Goal: Contribute content: Contribute content

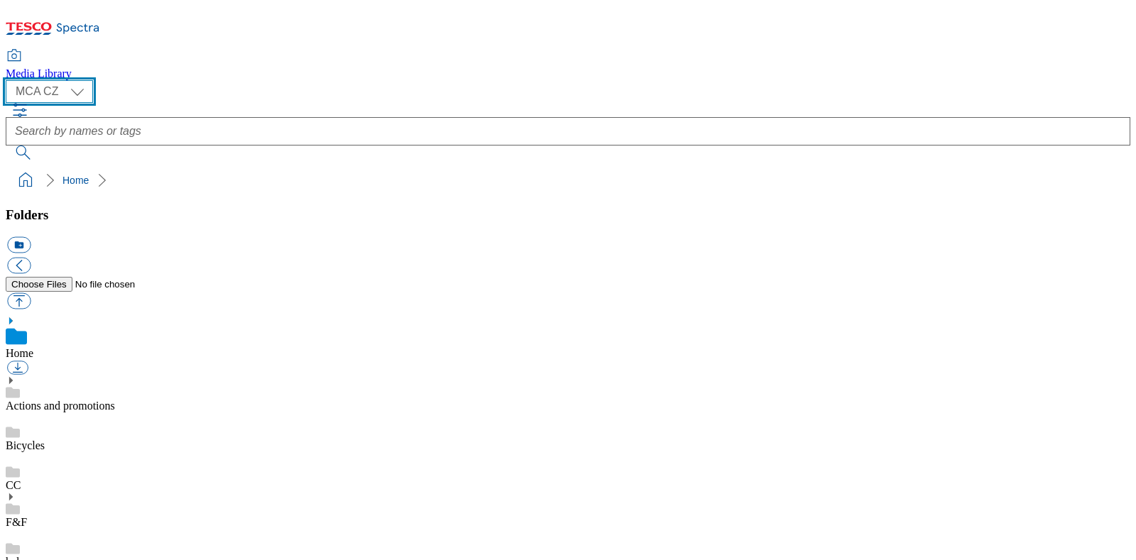
click at [63, 86] on select "MCA CZ MCA HU MCA MY MCA SK MCA TH MCA UK" at bounding box center [49, 91] width 87 height 23
select select "flare-mca-hu"
click at [9, 80] on select "MCA CZ MCA HU MCA MY MCA SK MCA TH MCA UK" at bounding box center [49, 91] width 87 height 23
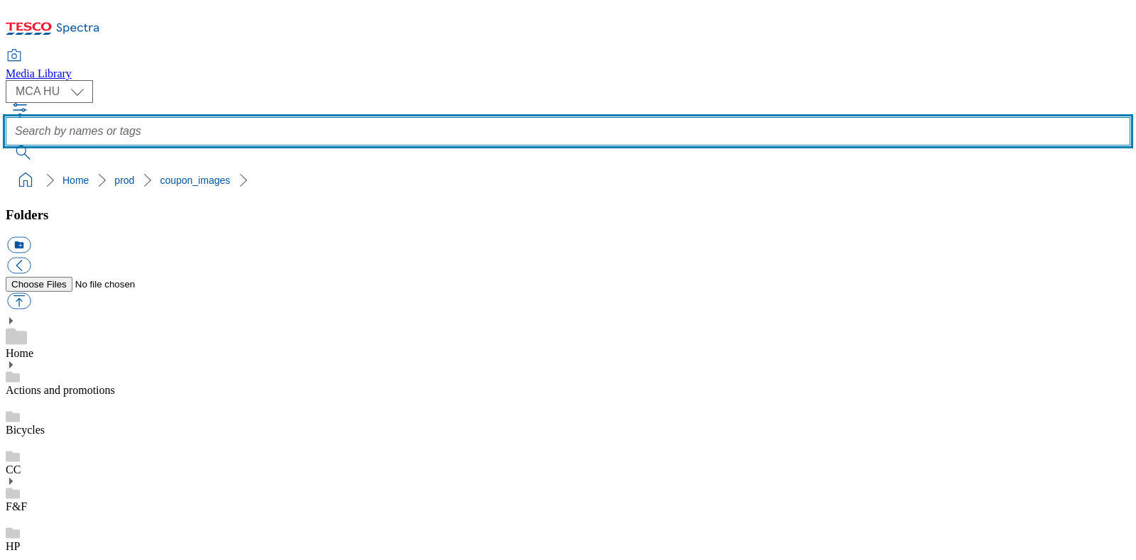
click at [528, 117] on input "text" at bounding box center [568, 131] width 1125 height 28
type input "Q22"
click at [6, 146] on button "submit" at bounding box center [24, 153] width 37 height 14
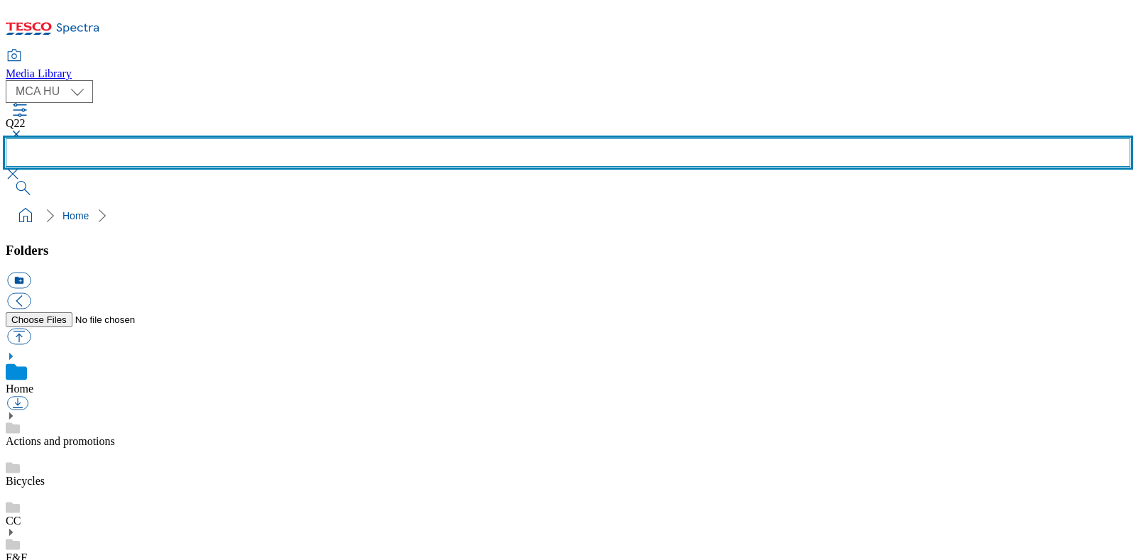
scroll to position [869, 0]
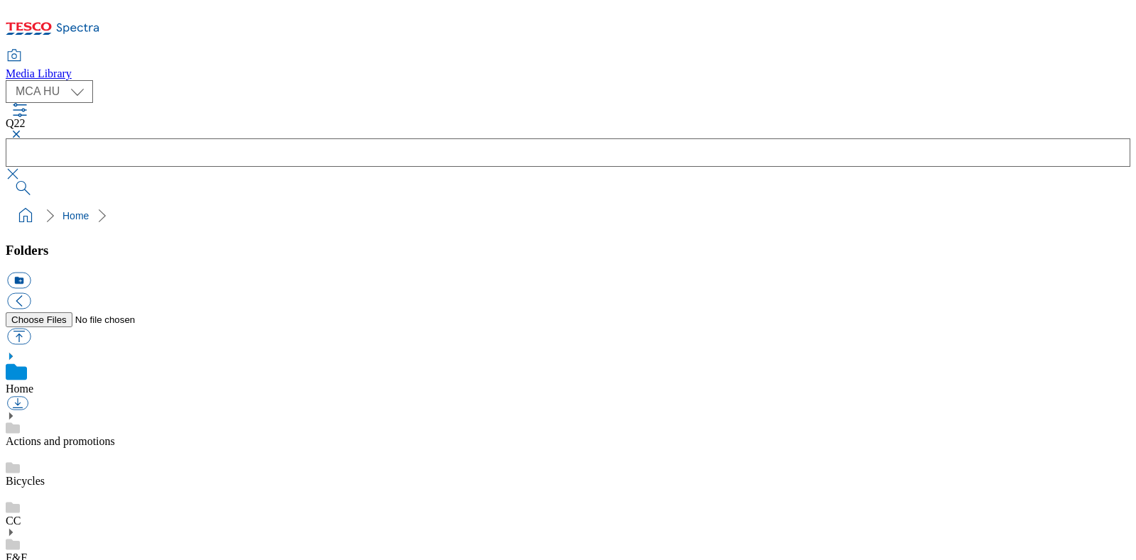
click at [23, 130] on button "button" at bounding box center [14, 134] width 17 height 9
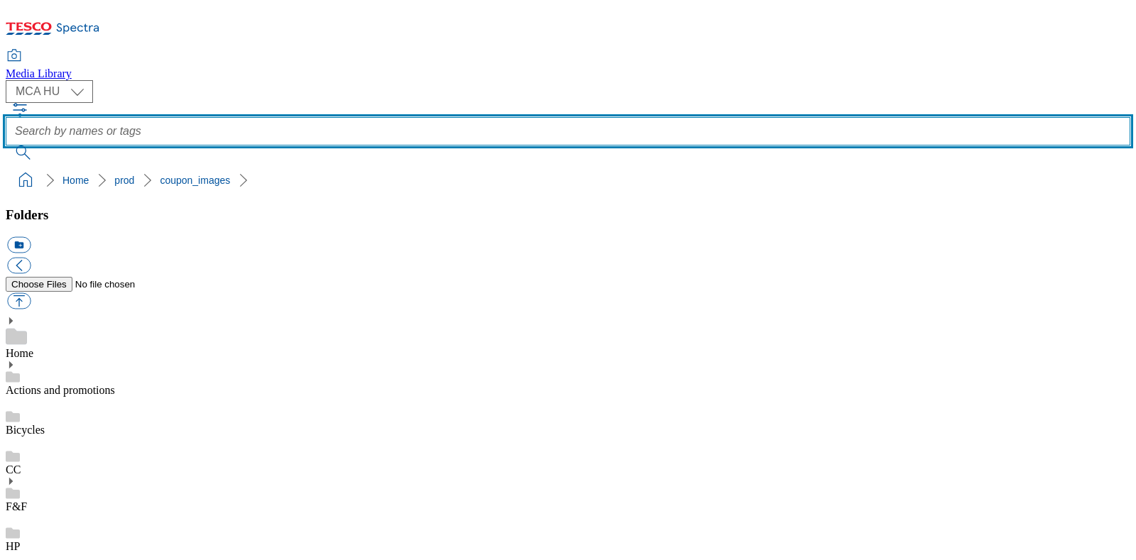
click at [484, 117] on input "text" at bounding box center [568, 131] width 1125 height 28
type input "Q22"
click at [6, 146] on button "submit" at bounding box center [24, 153] width 37 height 14
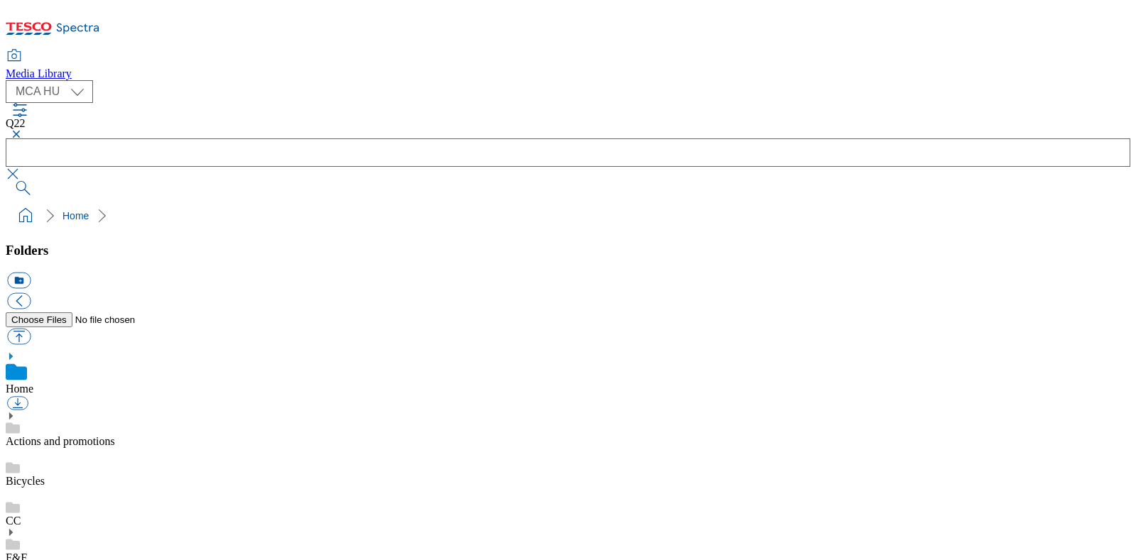
checkbox input "true"
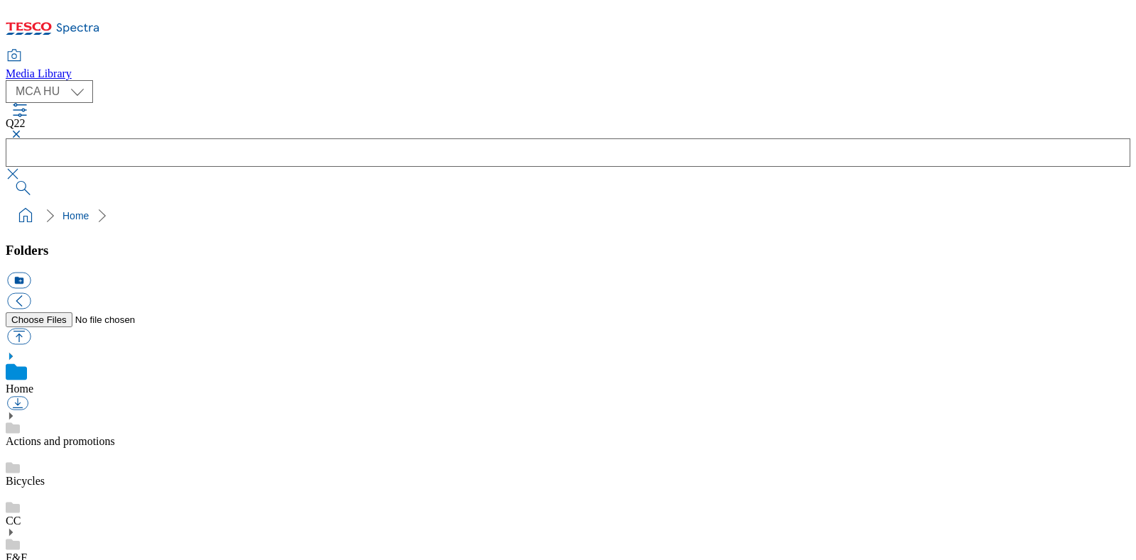
checkbox input "true"
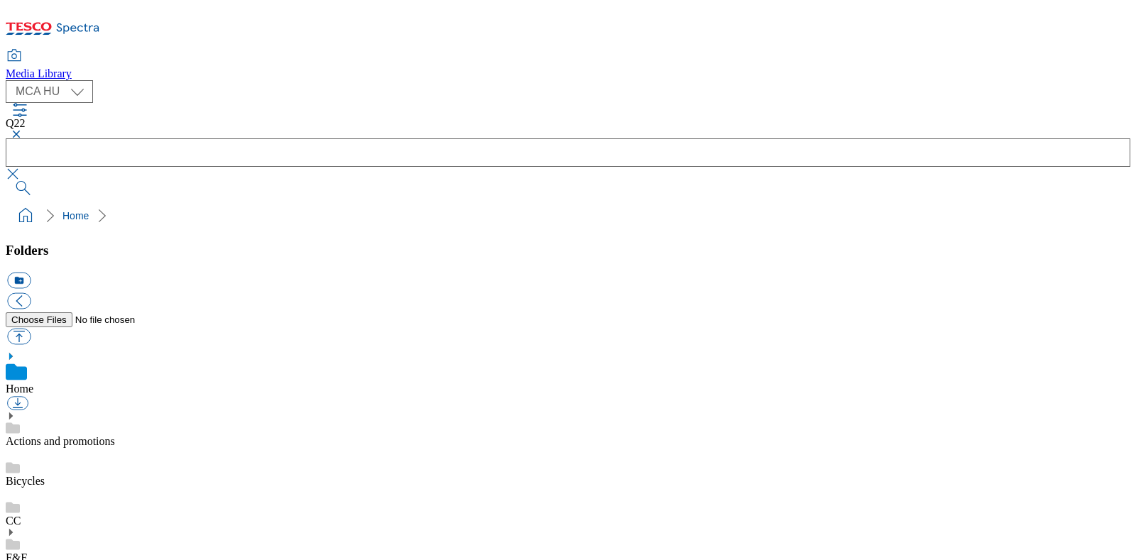
checkbox input "false"
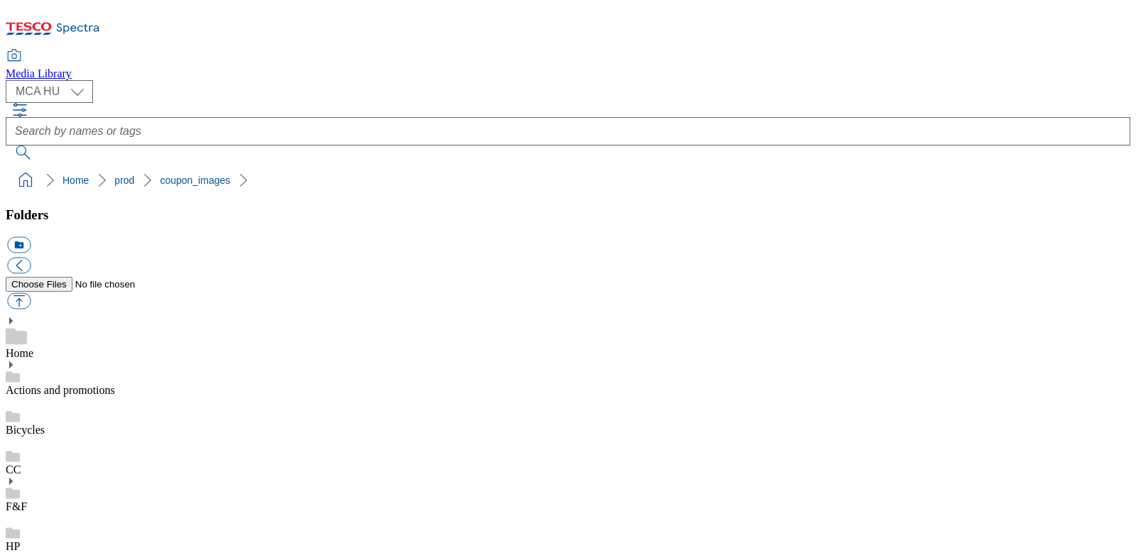
copy span "213888"
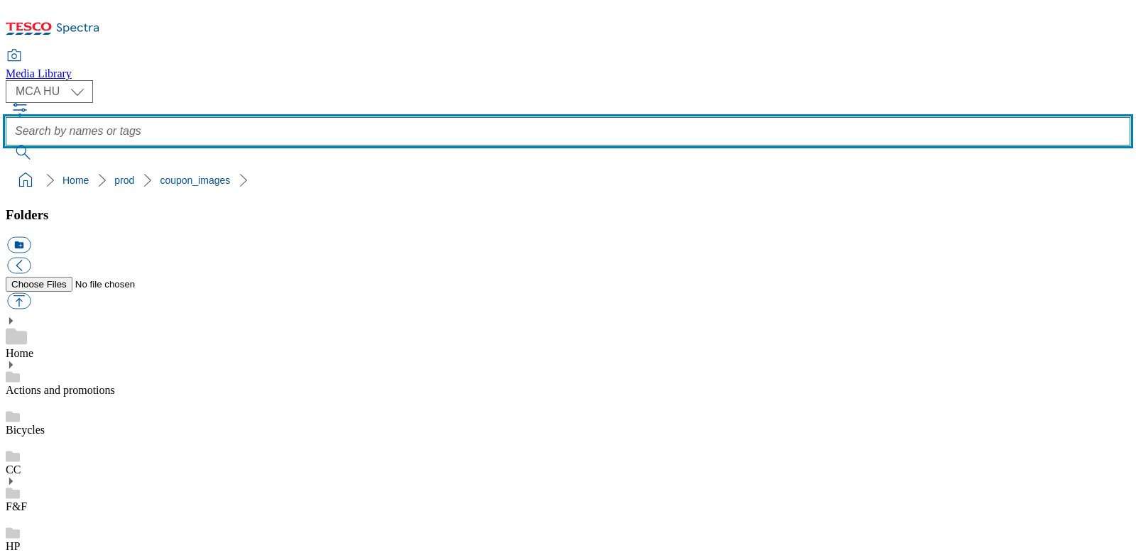
click at [506, 117] on input "text" at bounding box center [568, 131] width 1125 height 28
type input "Q22"
click at [6, 146] on button "submit" at bounding box center [24, 153] width 37 height 14
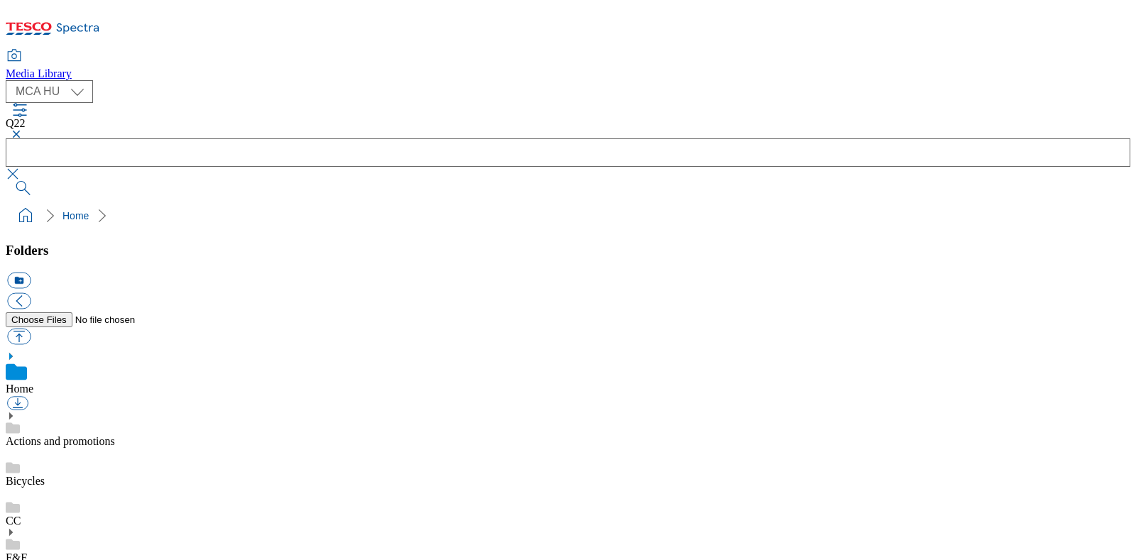
checkbox input "true"
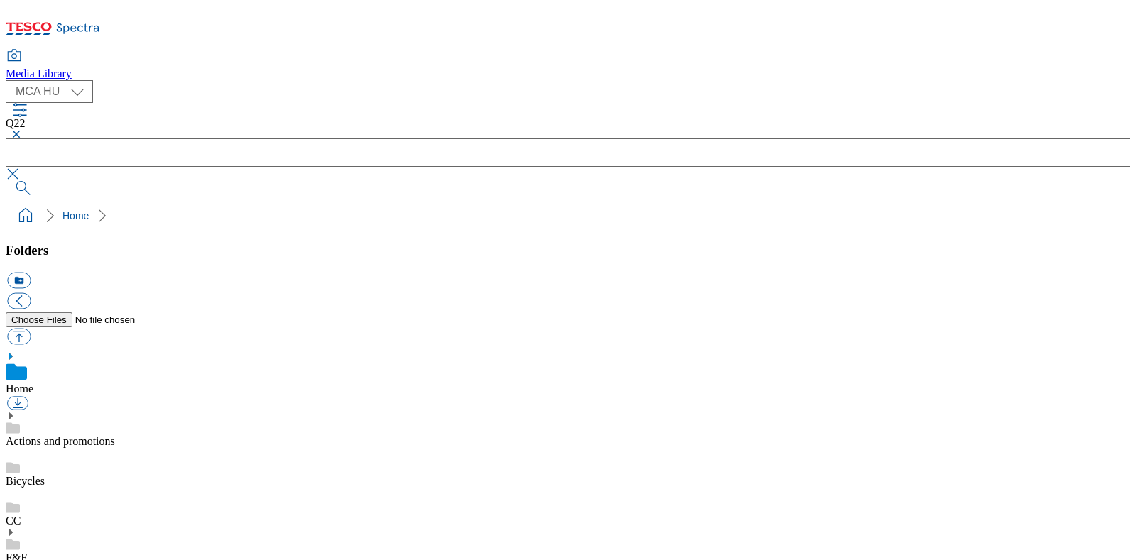
checkbox input "true"
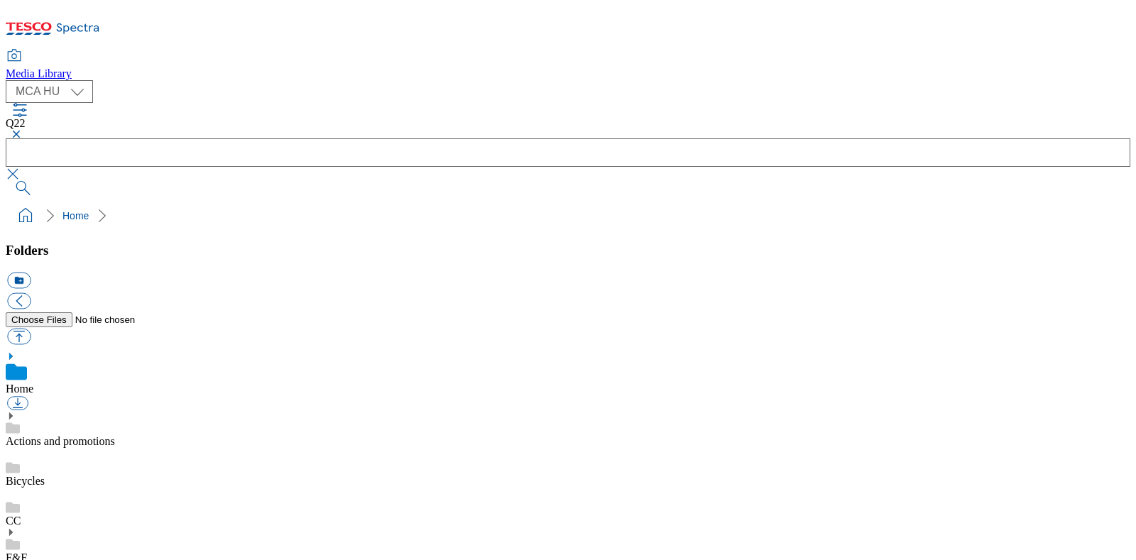
scroll to position [151, 0]
checkbox input "true"
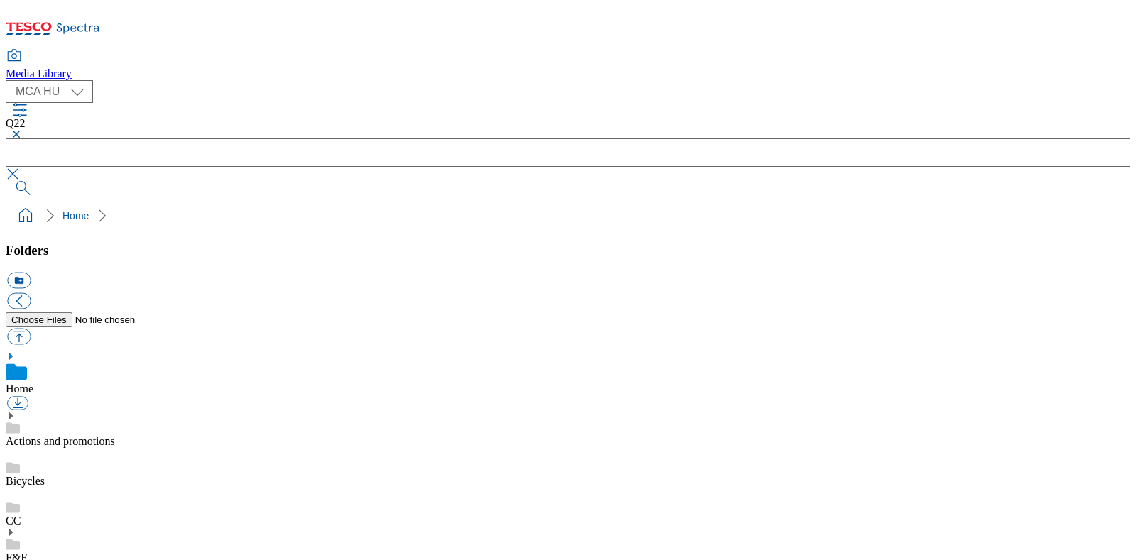
checkbox input "true"
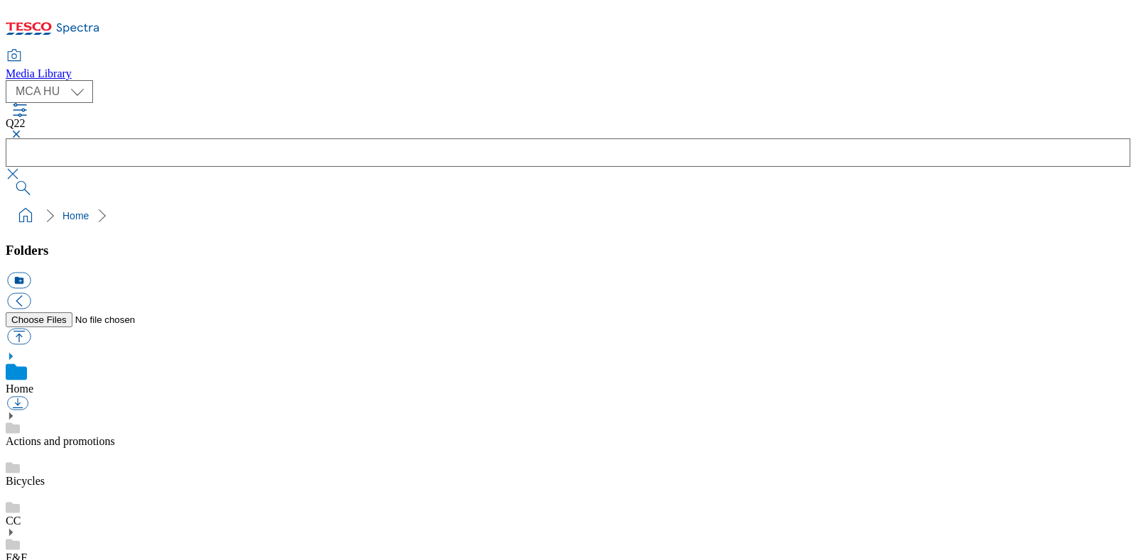
checkbox input "true"
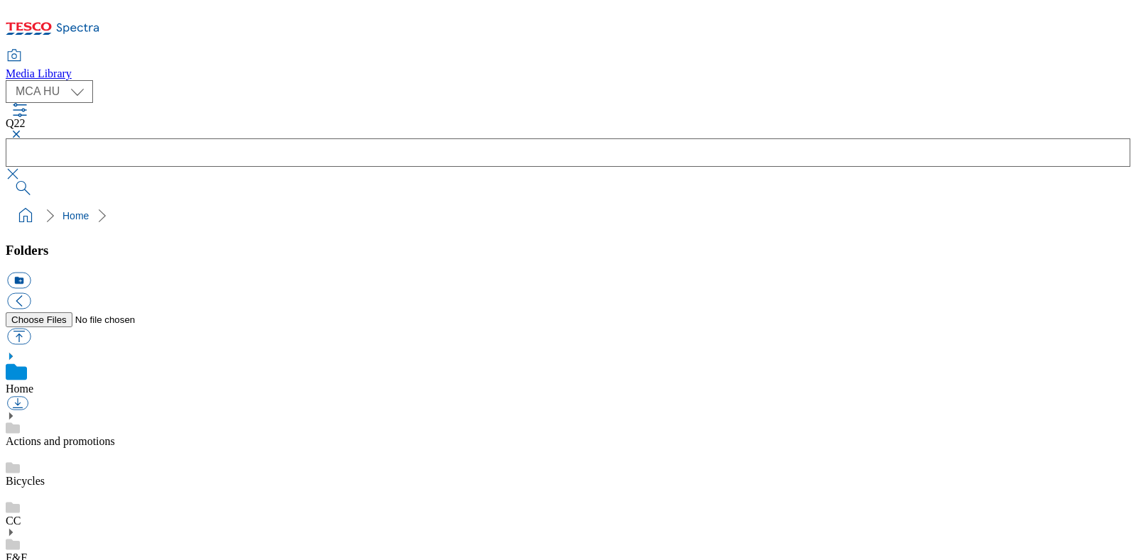
checkbox input "true"
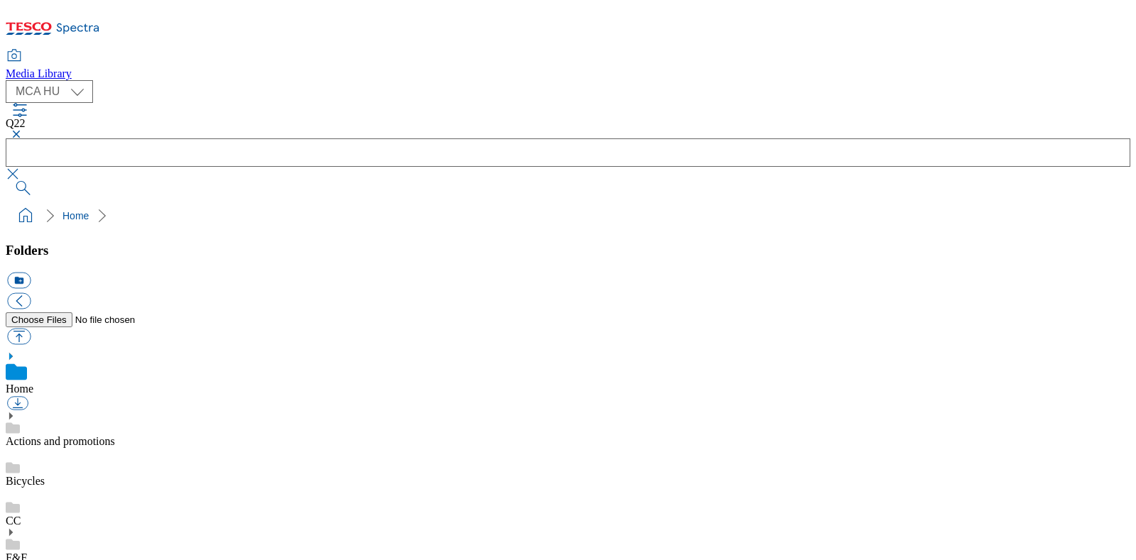
checkbox input "true"
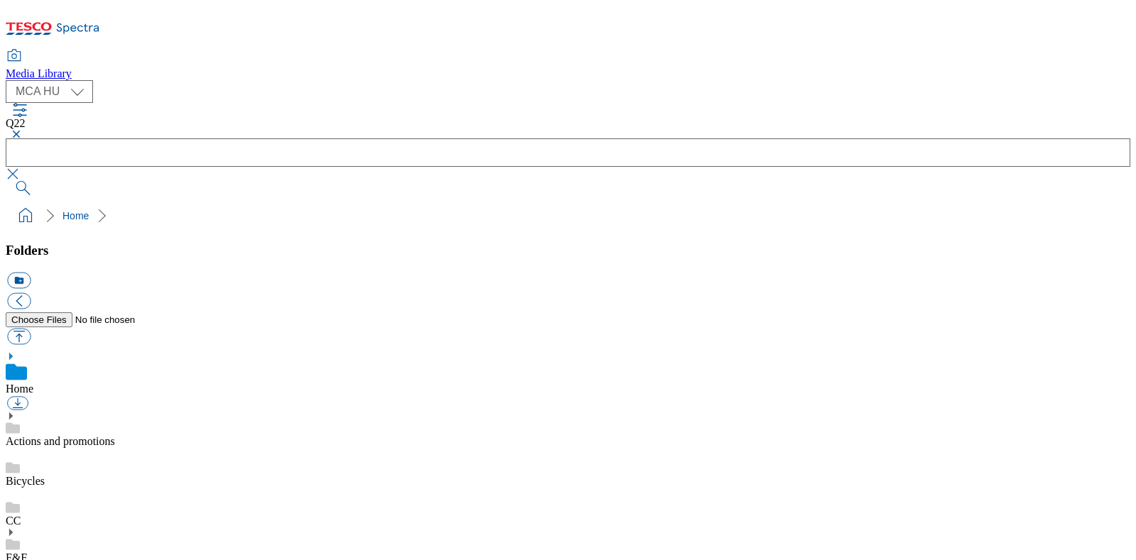
checkbox input "true"
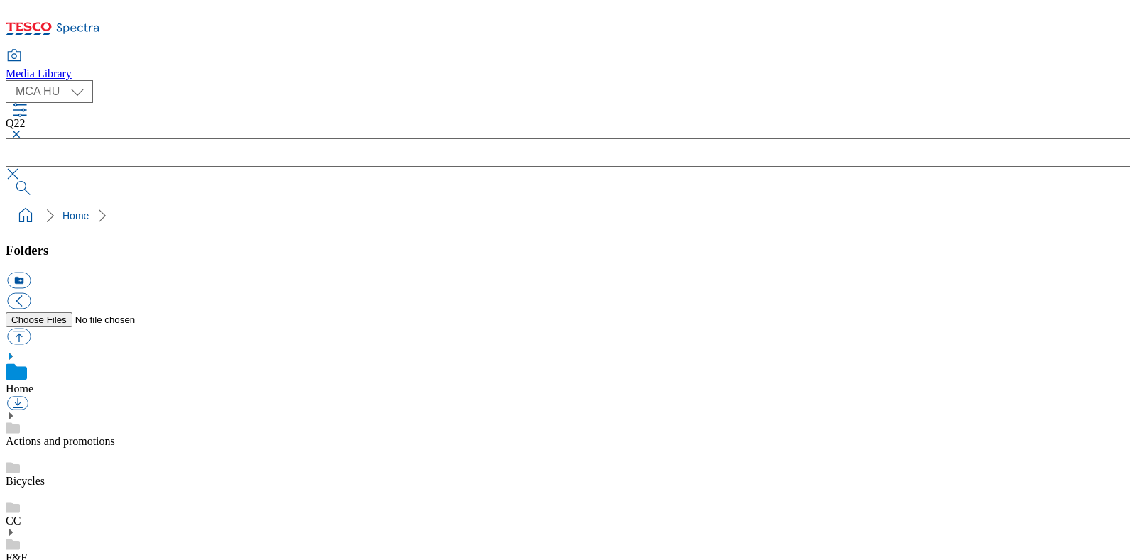
checkbox input "true"
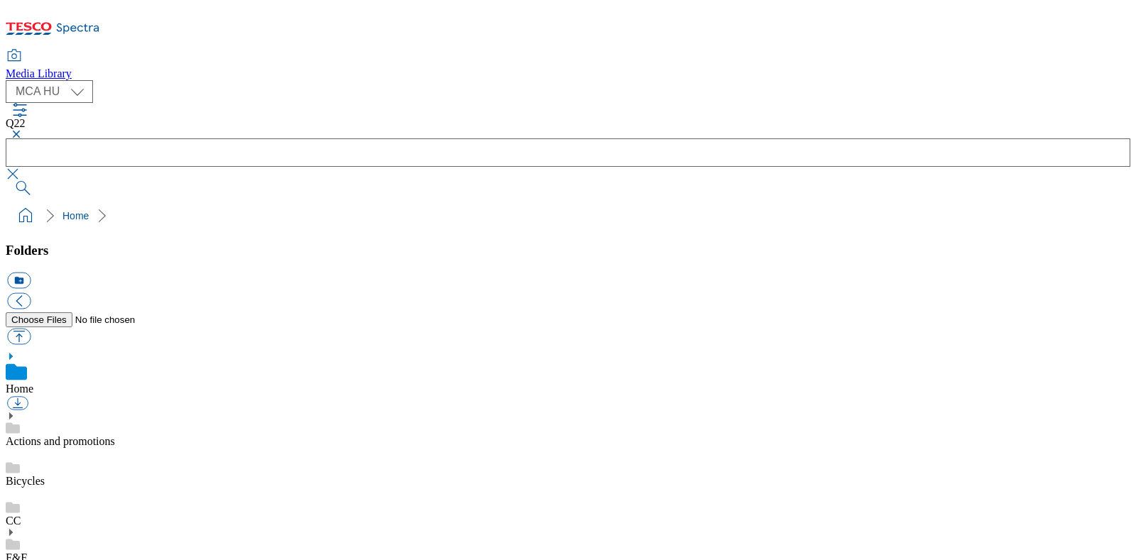
scroll to position [744, 0]
checkbox input "true"
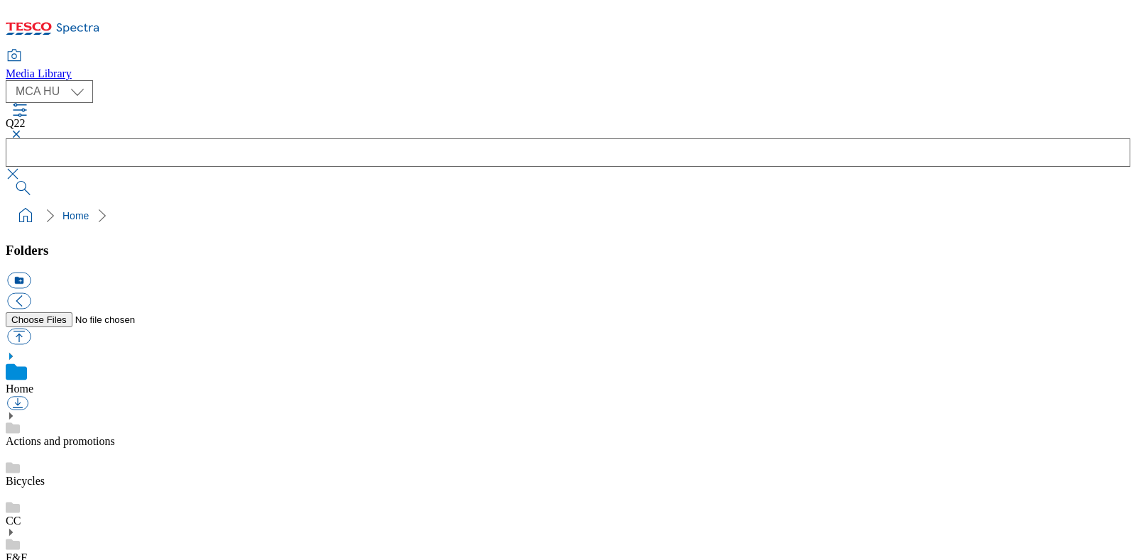
checkbox input "true"
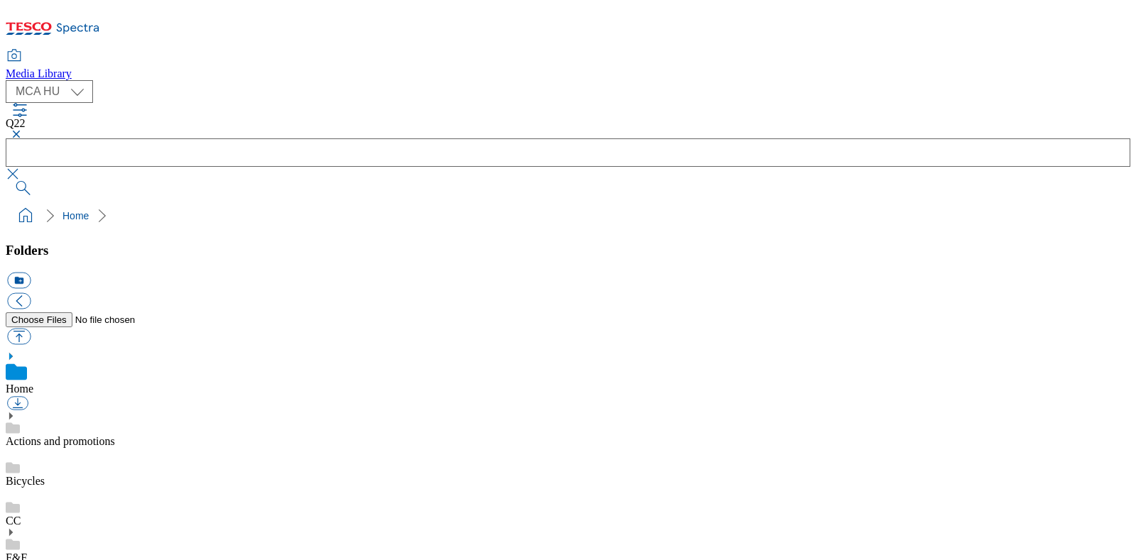
checkbox input "true"
checkbox input "false"
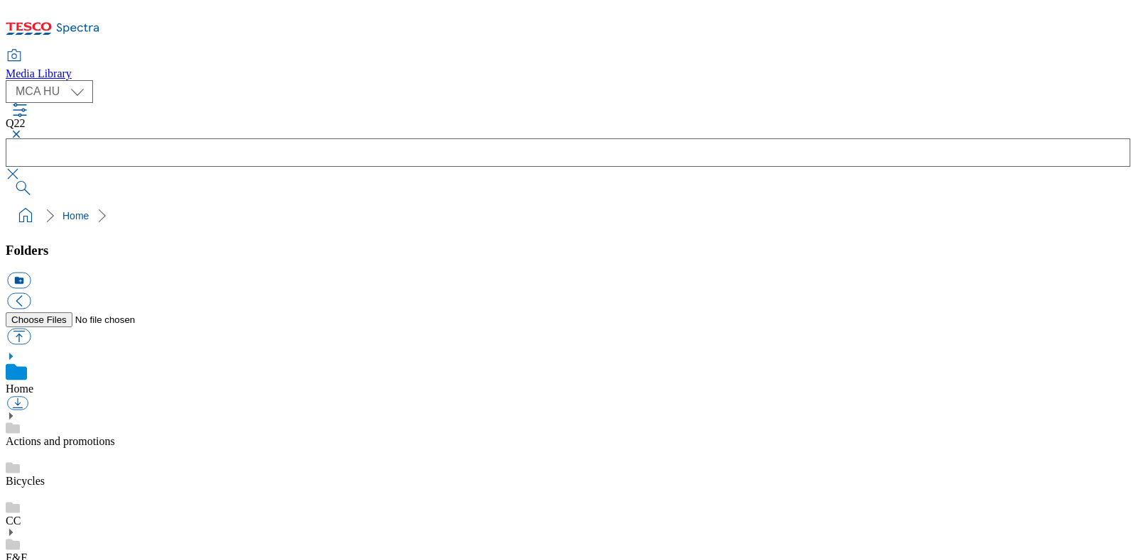
checkbox input "false"
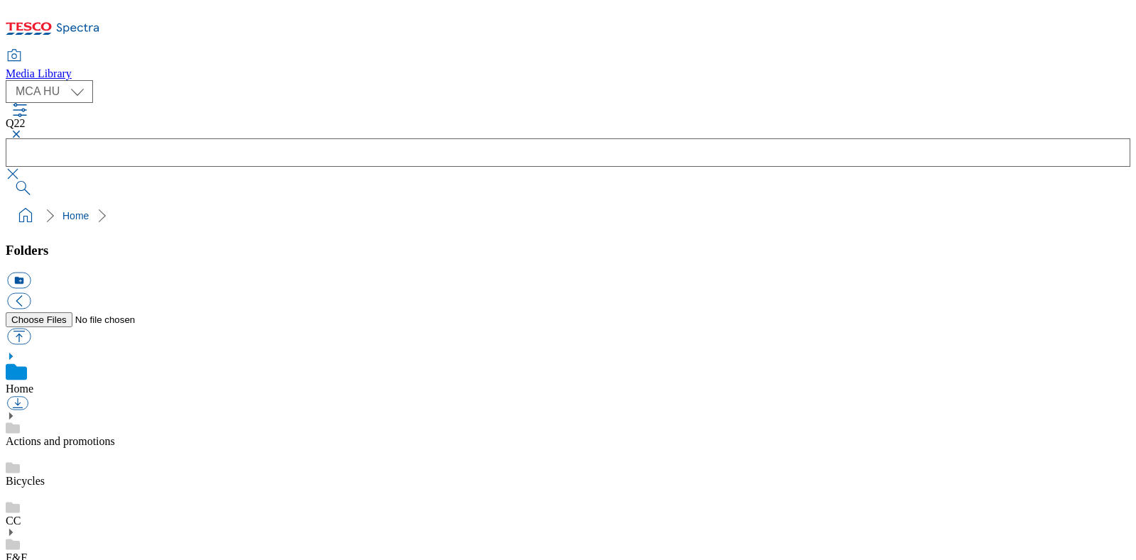
checkbox input "false"
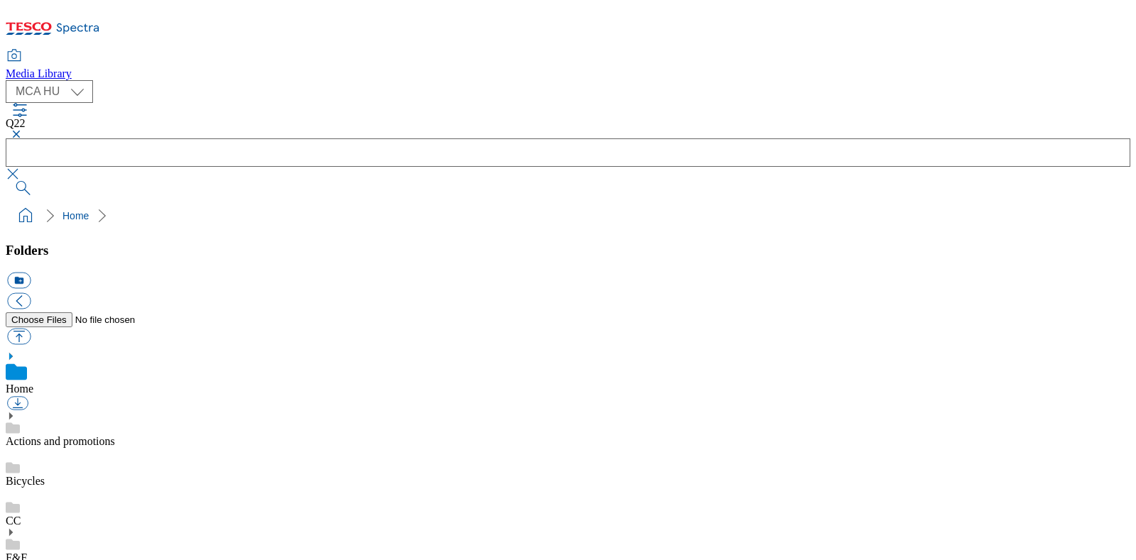
checkbox input "true"
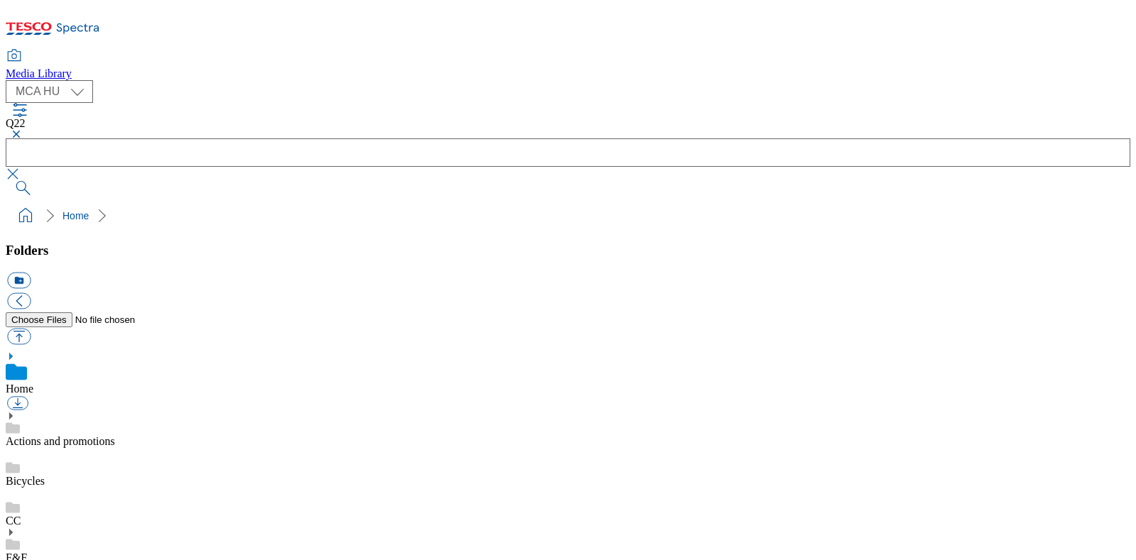
checkbox input "true"
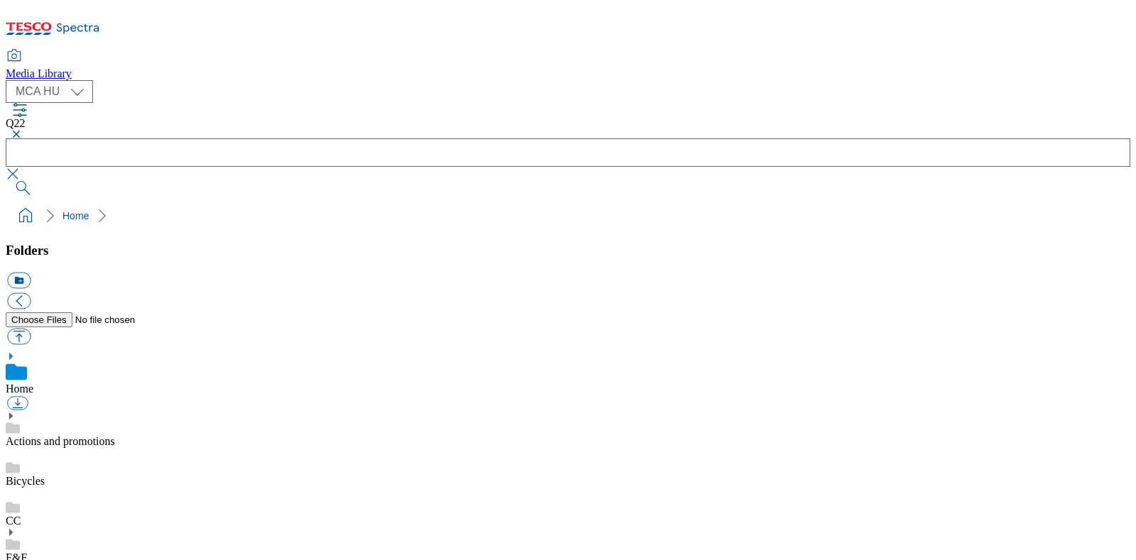
checkbox input "true"
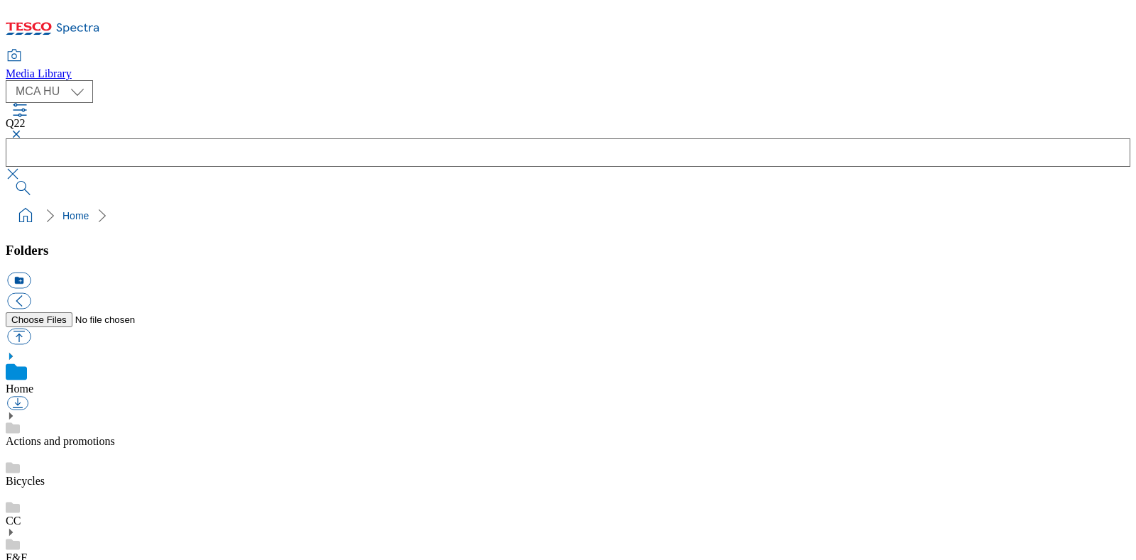
checkbox input "true"
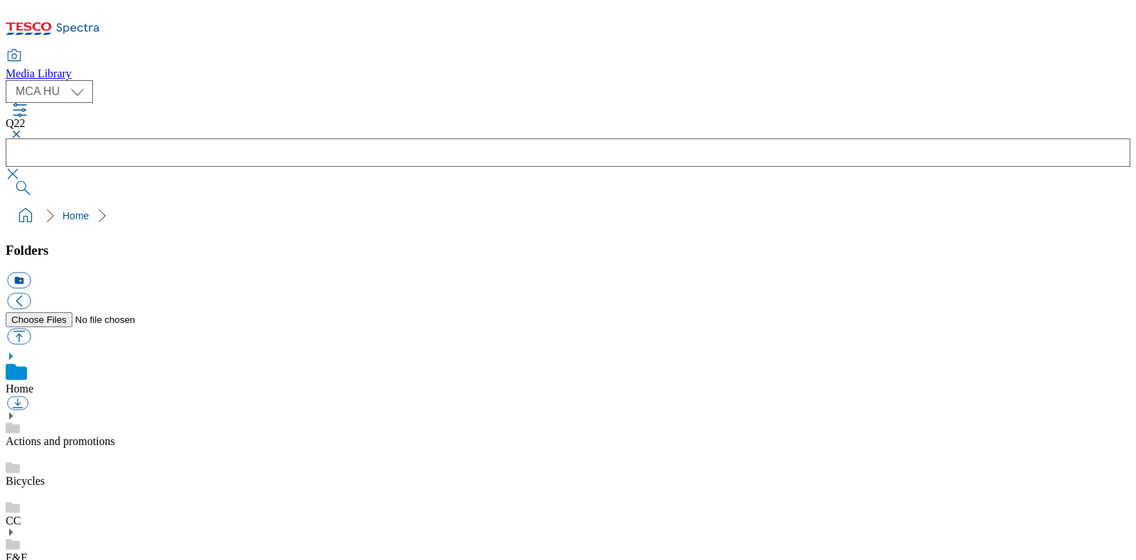
checkbox input "true"
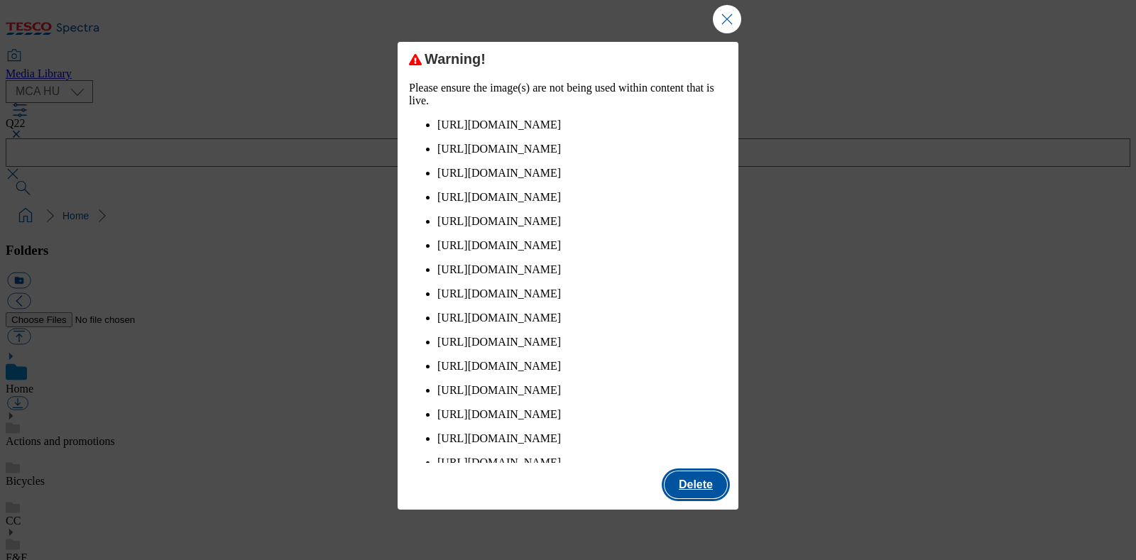
click at [690, 483] on button "Delete" at bounding box center [696, 485] width 63 height 27
checkbox input "false"
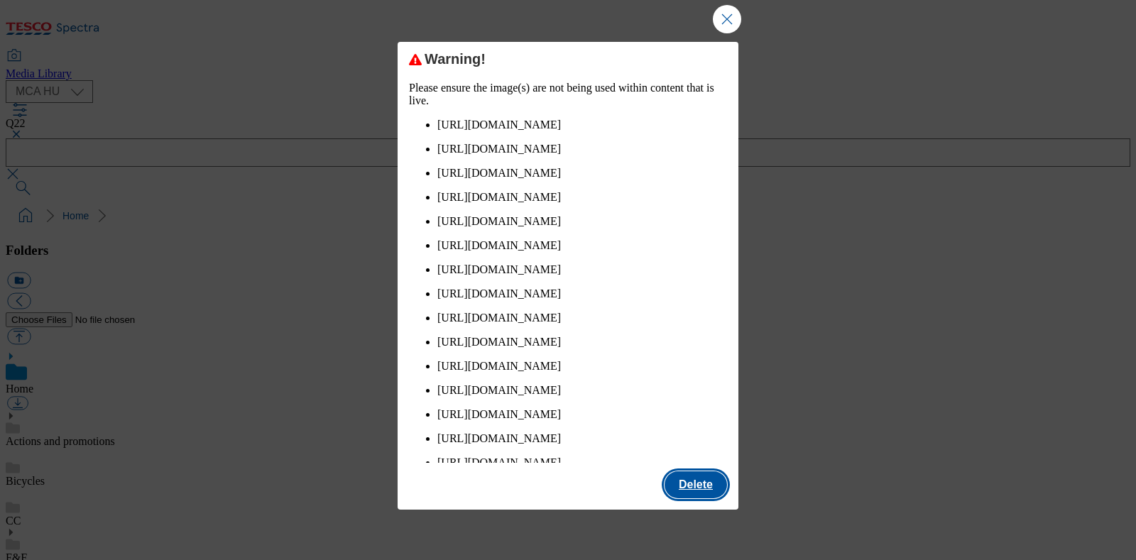
checkbox input "false"
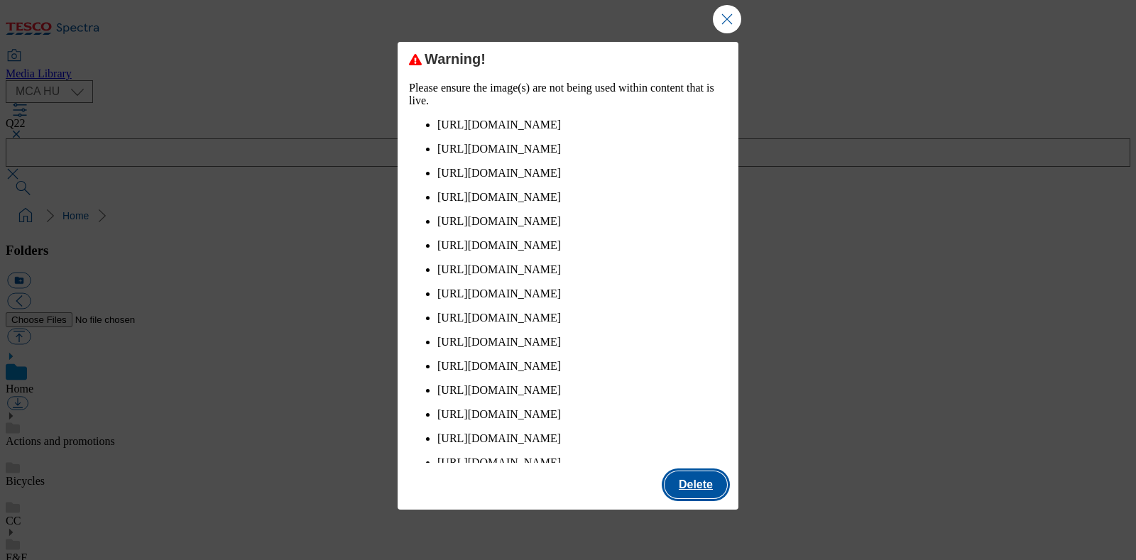
checkbox input "false"
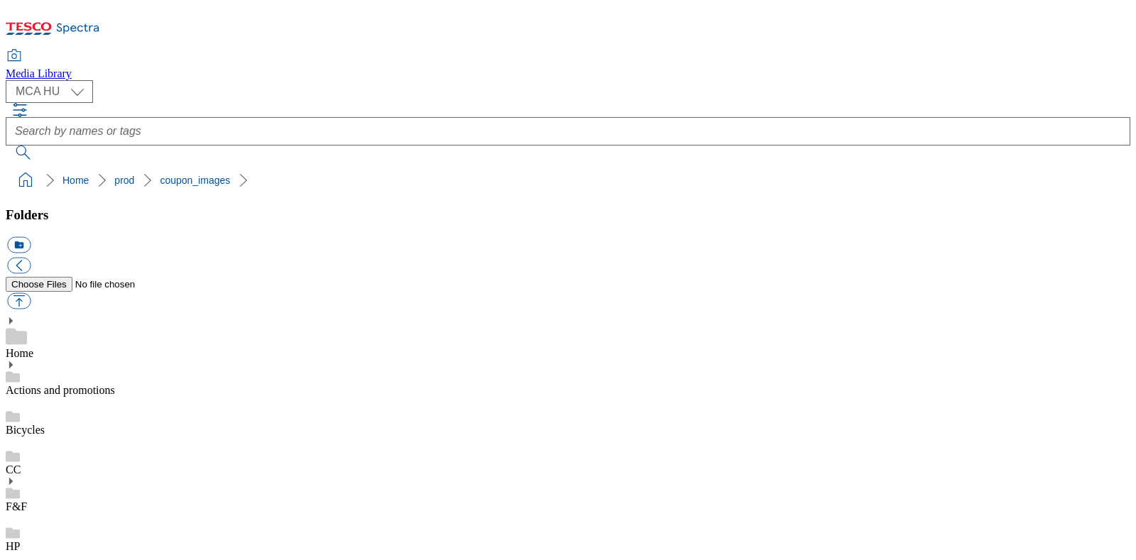
click at [31, 293] on button "button" at bounding box center [18, 301] width 23 height 16
type input "C:\fakepath\Q22_1101_F.jpg"
